Goal: Task Accomplishment & Management: Complete application form

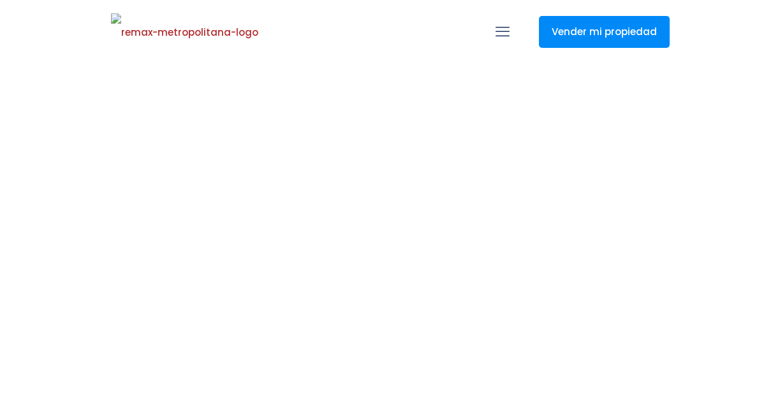
select select
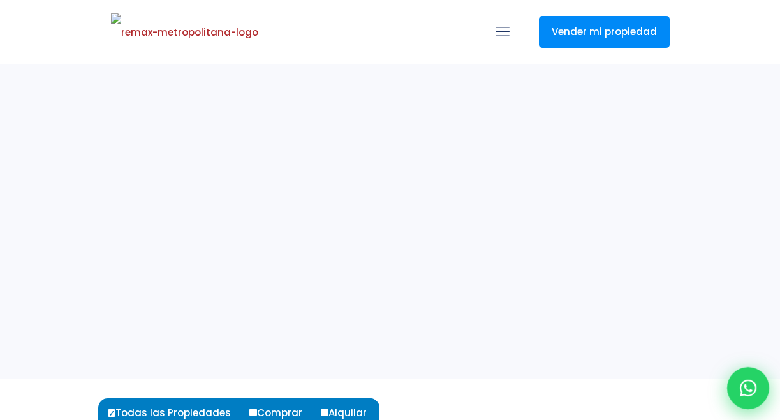
click at [748, 387] on icon at bounding box center [748, 387] width 17 height 17
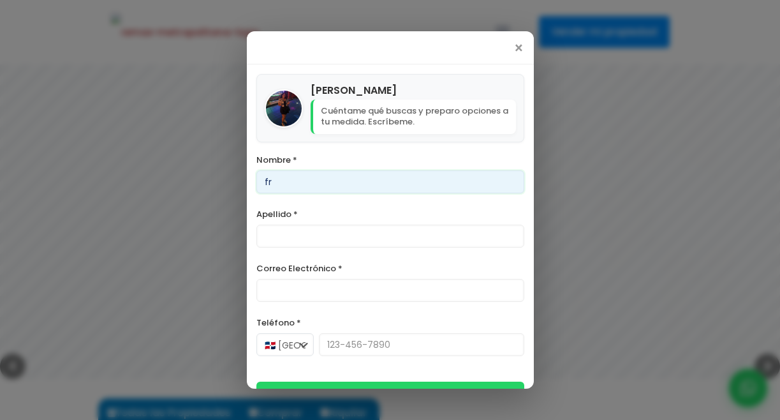
type input "[PERSON_NAME]"
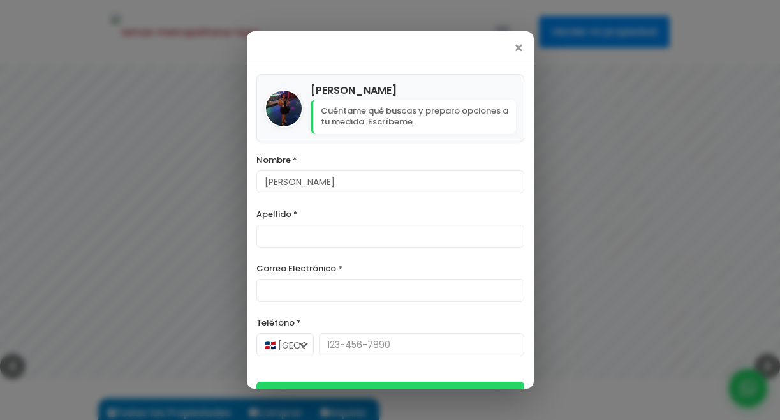
type input "[PERSON_NAME]"
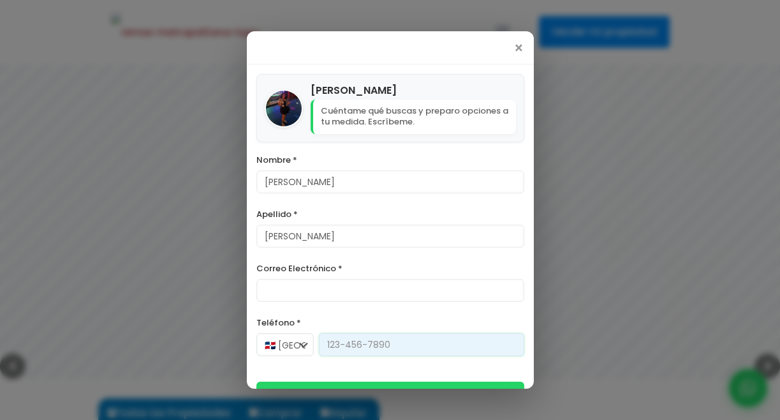
type input "[PHONE_NUMBER]"
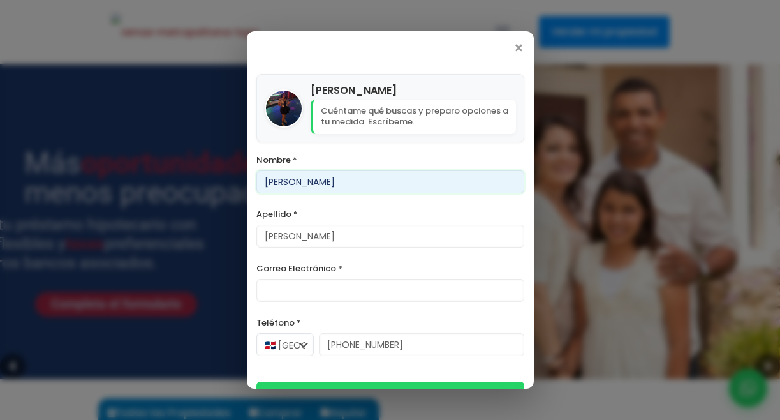
scroll to position [28, 0]
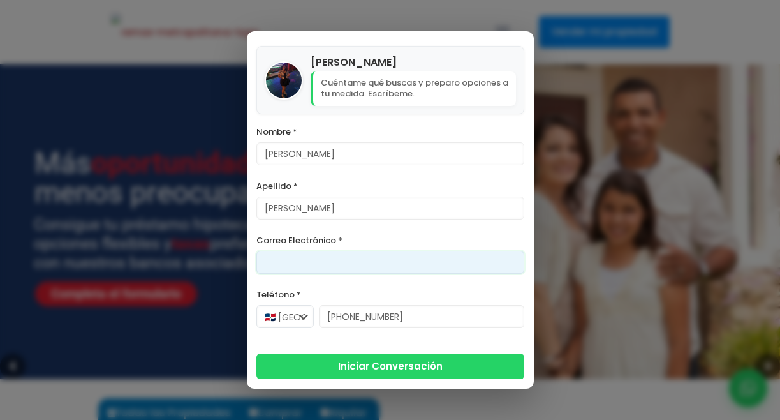
click at [315, 266] on input "Correo Electrónico *" at bounding box center [390, 262] width 268 height 23
click at [298, 255] on input "[PERSON_NAME][EMAIL_ADDRESS][DOMAIN_NAME]" at bounding box center [390, 262] width 268 height 23
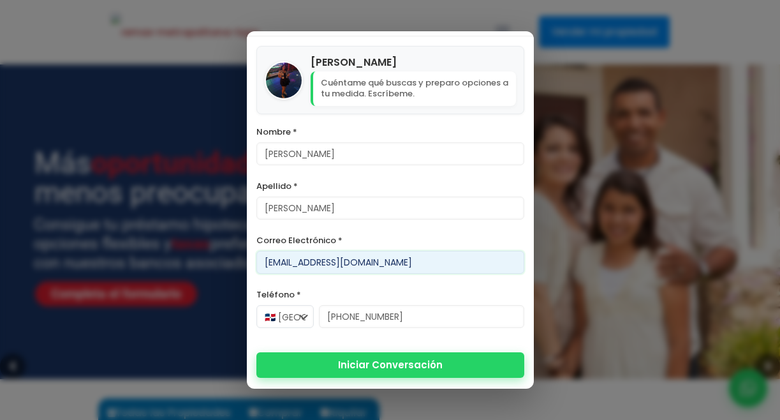
type input "[EMAIL_ADDRESS][DOMAIN_NAME]"
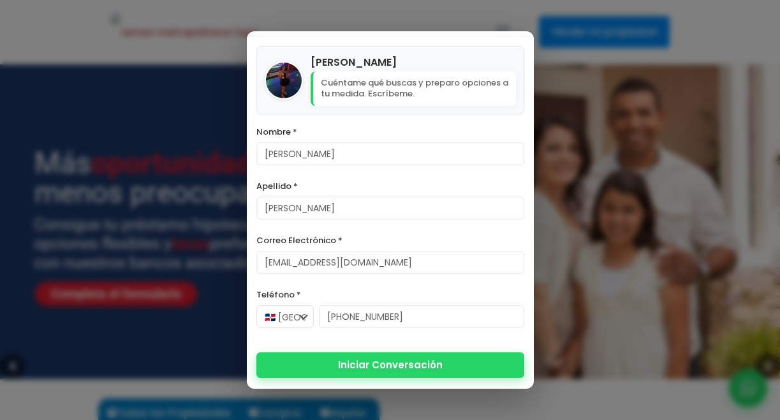
click at [320, 367] on button "Iniciar Conversación" at bounding box center [390, 365] width 268 height 26
